Goal: Information Seeking & Learning: Learn about a topic

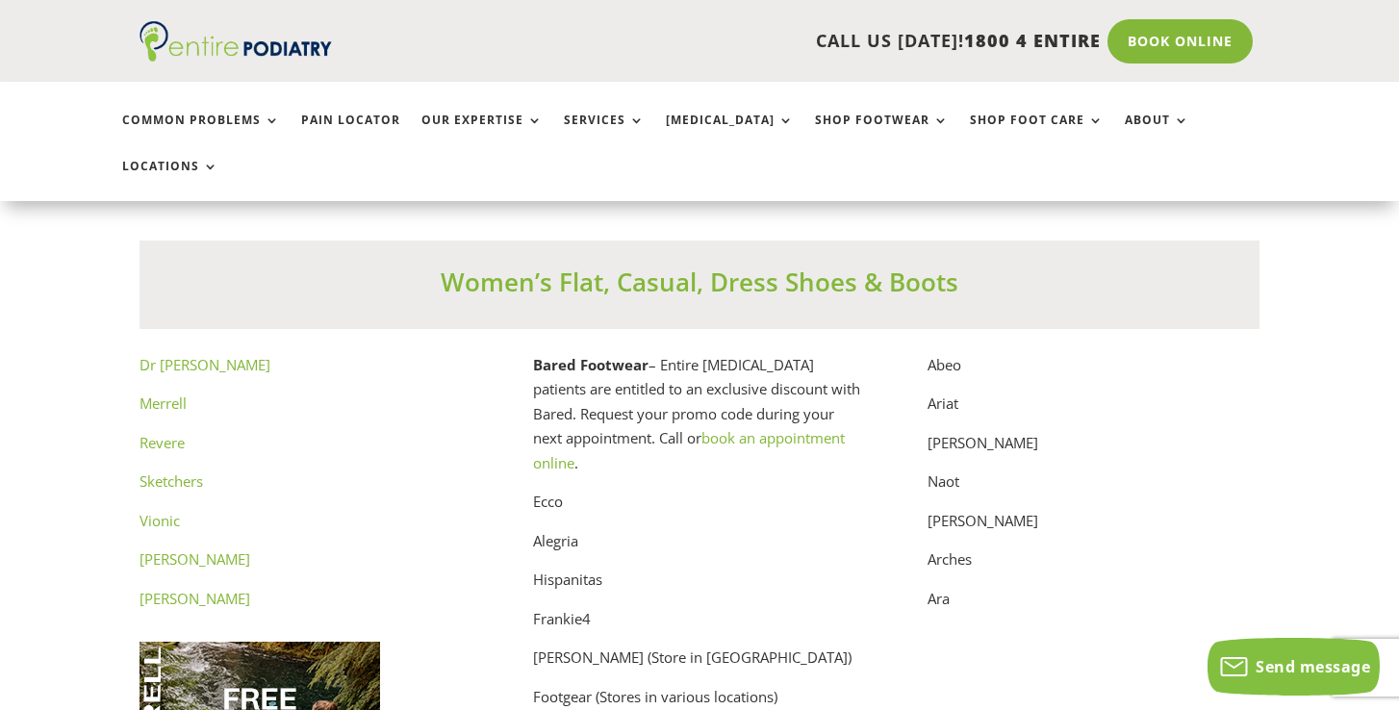
scroll to position [9755, 0]
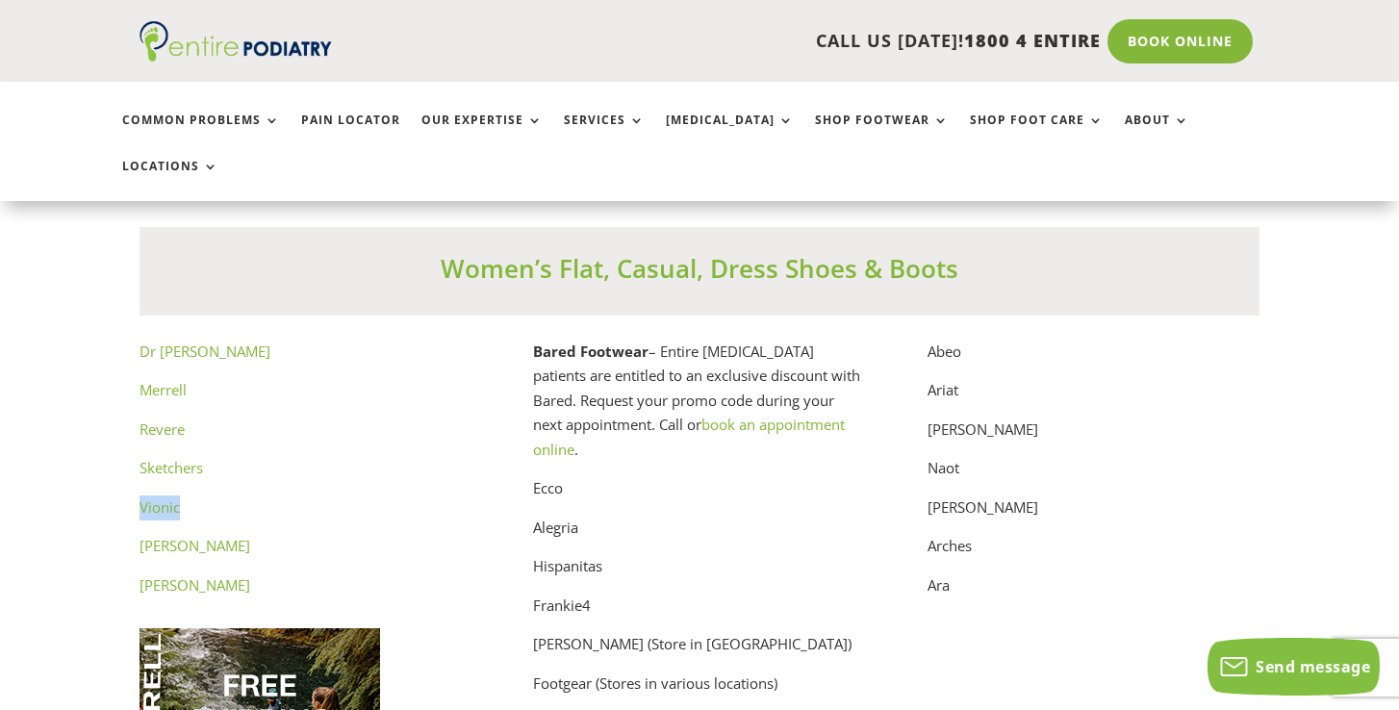
click at [443, 456] on p "Sketchers" at bounding box center [305, 475] width 332 height 39
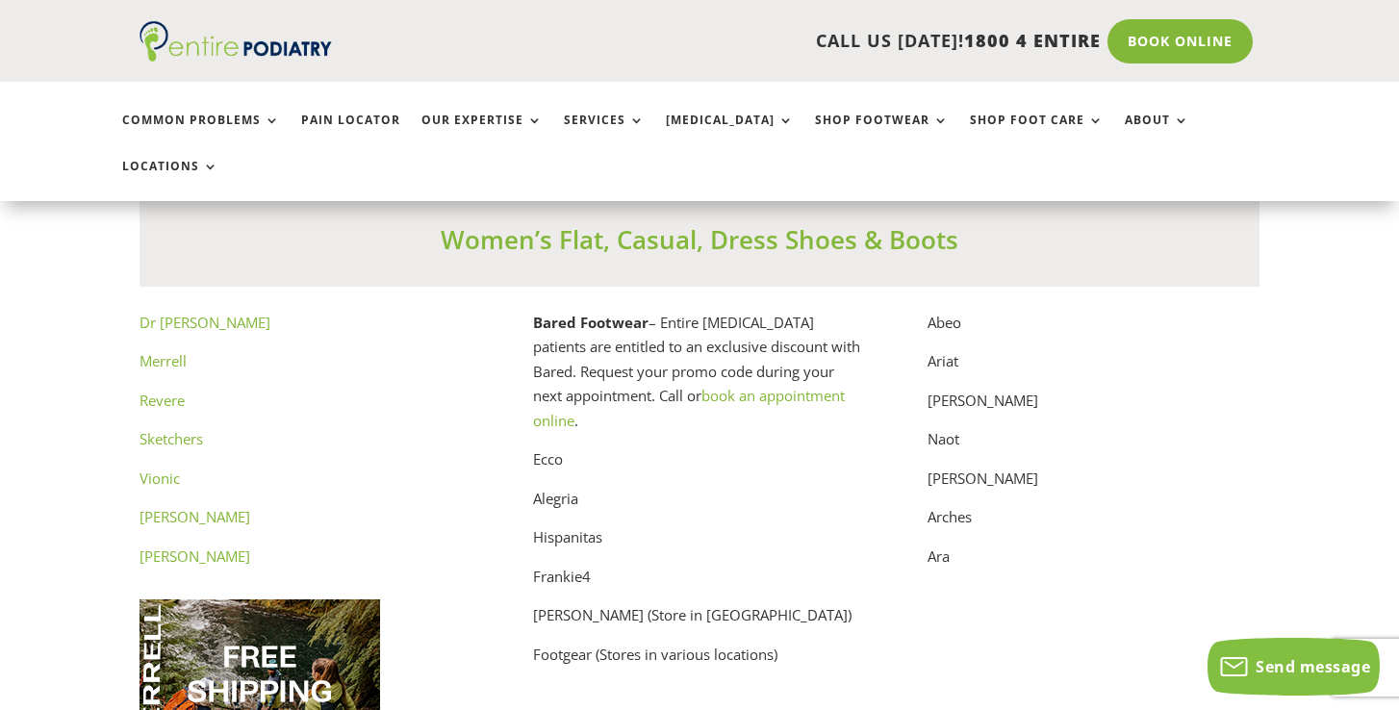
scroll to position [9785, 0]
drag, startPoint x: 536, startPoint y: 220, endPoint x: 645, endPoint y: 216, distance: 109.7
click at [645, 312] on strong "Bared Footwear" at bounding box center [590, 321] width 115 height 19
copy strong "Bared Footwear"
click at [548, 446] on p "Ecco" at bounding box center [699, 465] width 332 height 39
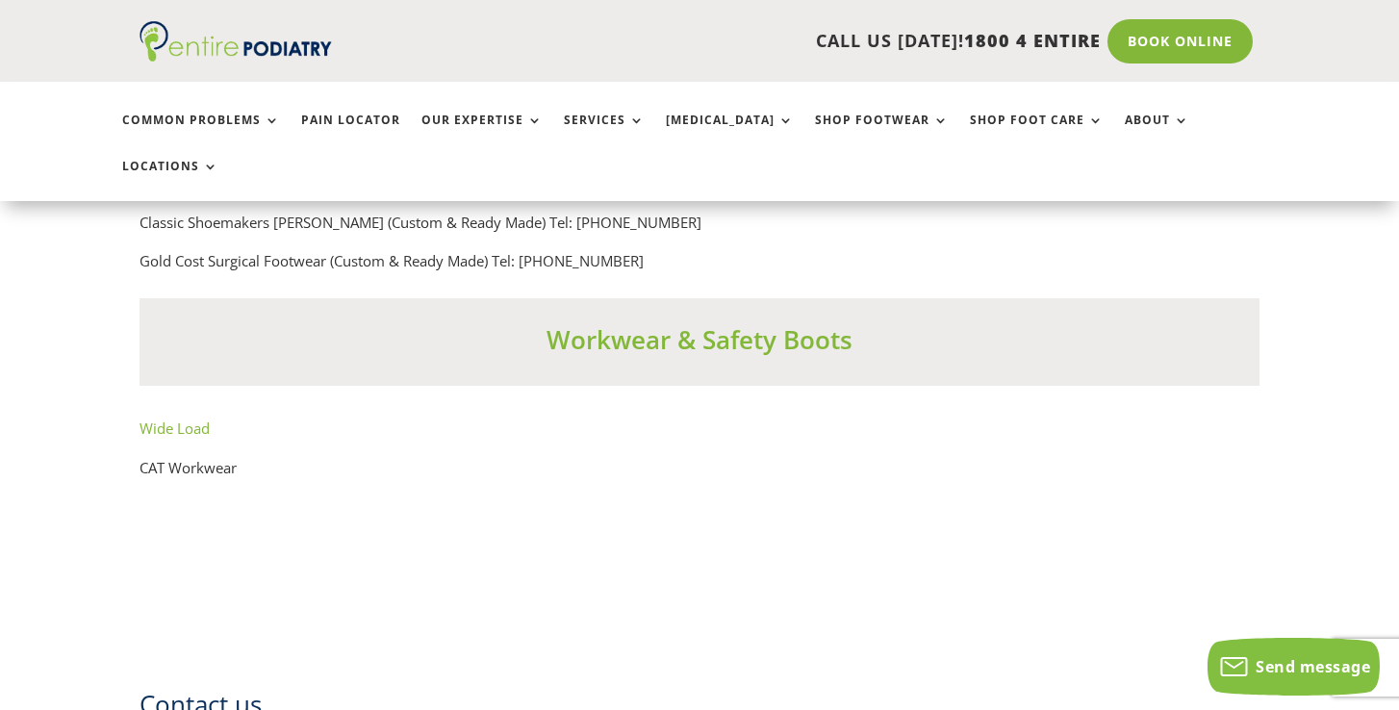
scroll to position [13840, 0]
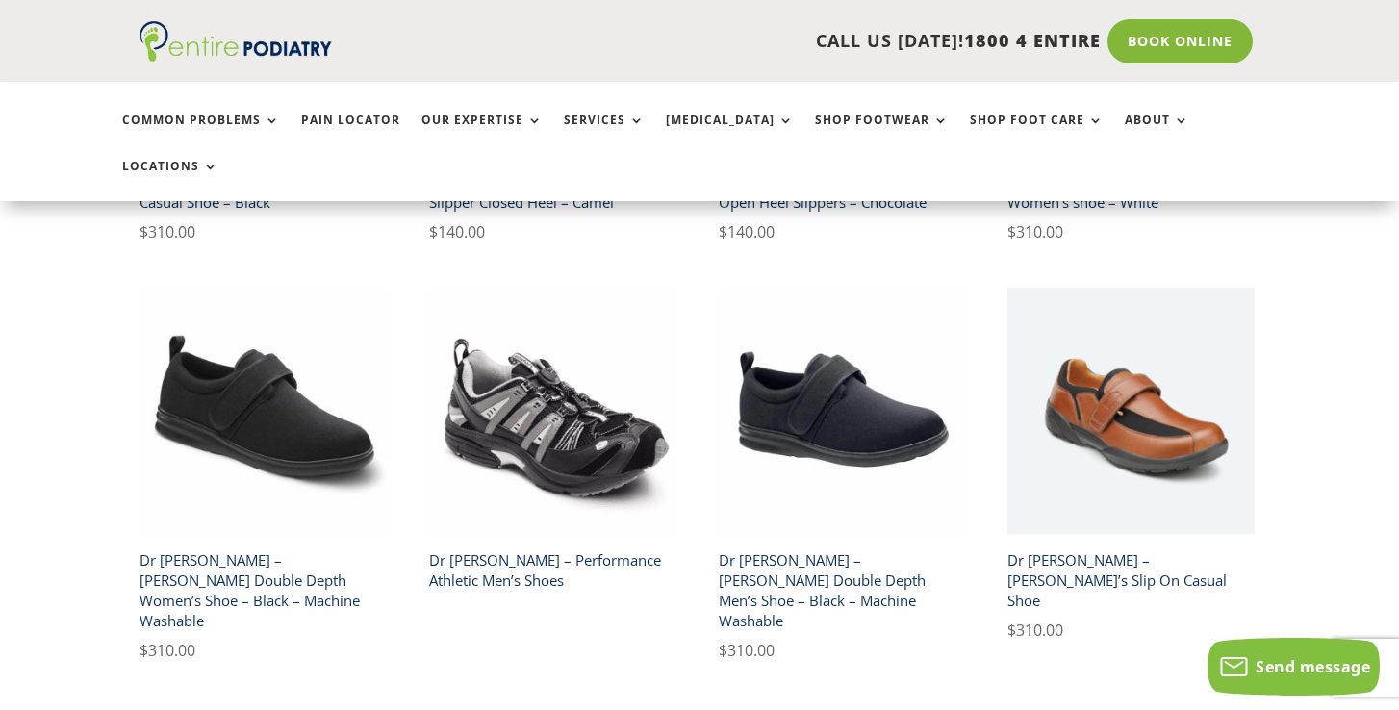
scroll to position [3145, 0]
